Goal: Navigation & Orientation: Find specific page/section

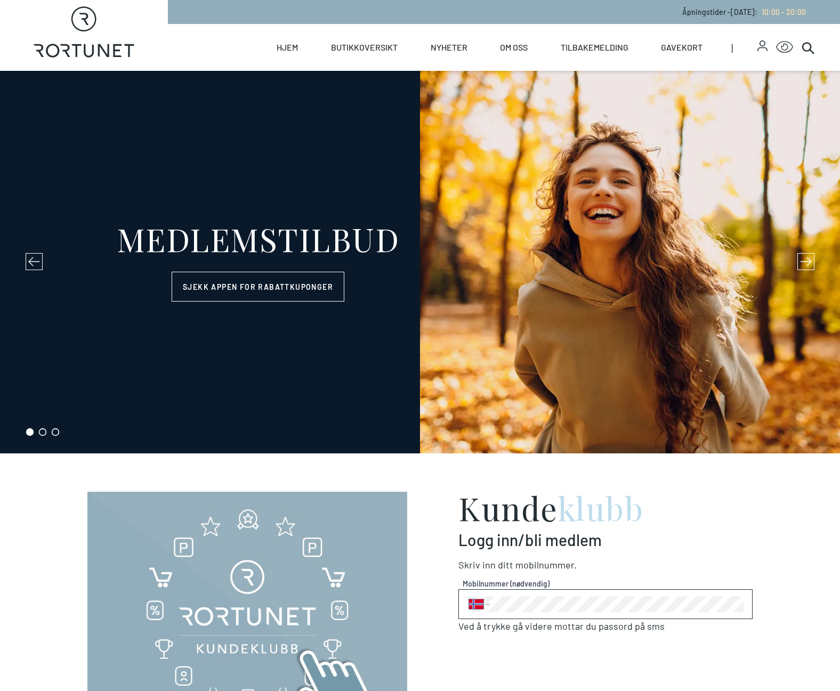
select select "NO"
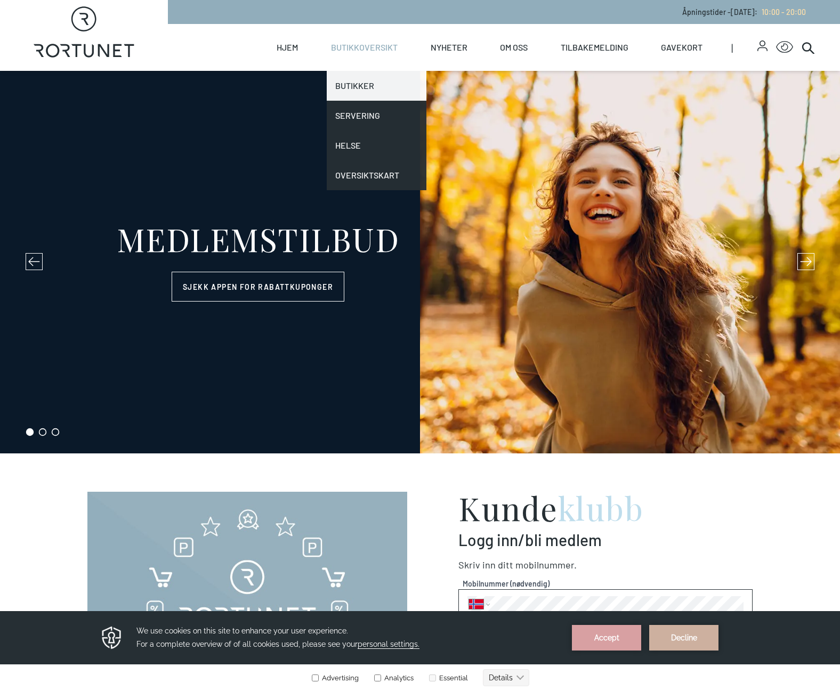
click at [372, 80] on link "Butikker" at bounding box center [377, 86] width 100 height 30
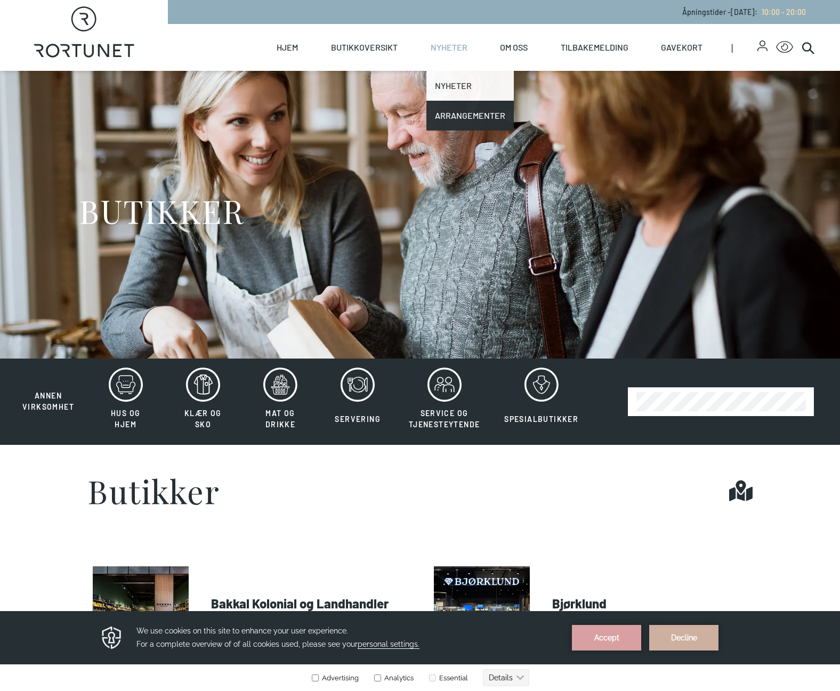
click at [463, 83] on link "Nyheter" at bounding box center [469, 86] width 87 height 30
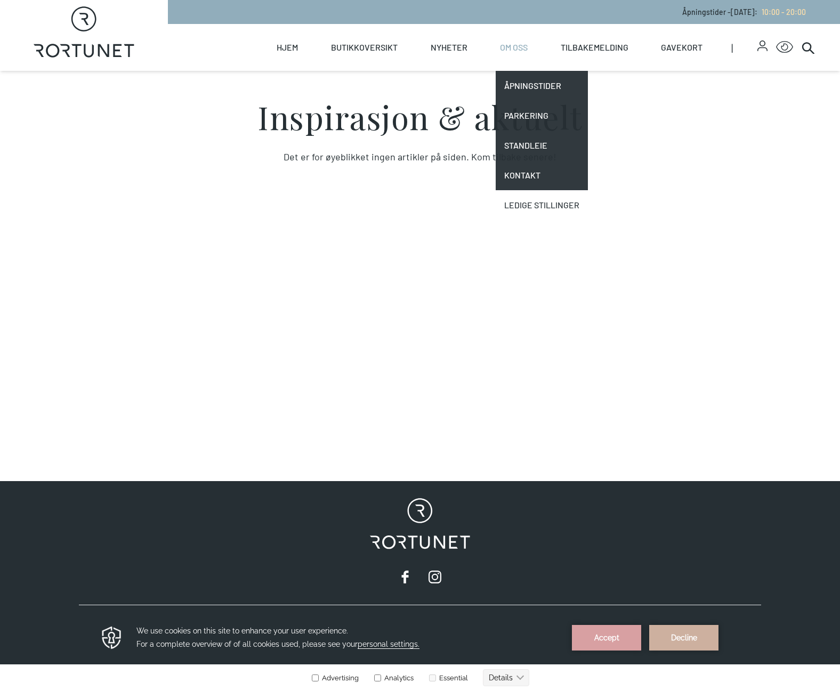
click at [538, 201] on link "Ledige stillinger" at bounding box center [541, 205] width 92 height 30
